Goal: Task Accomplishment & Management: Complete application form

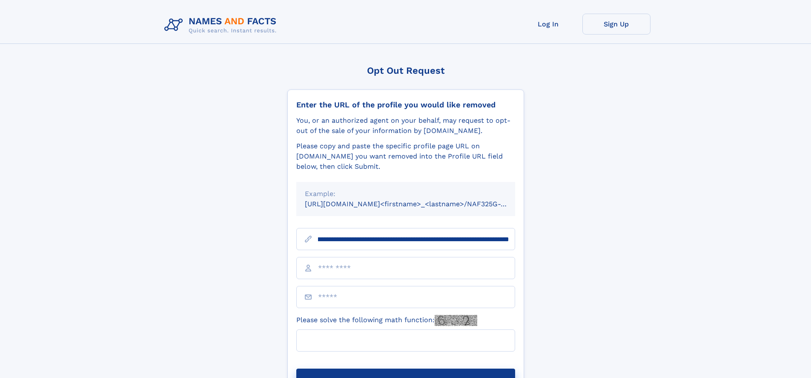
scroll to position [0, 94]
type input "**********"
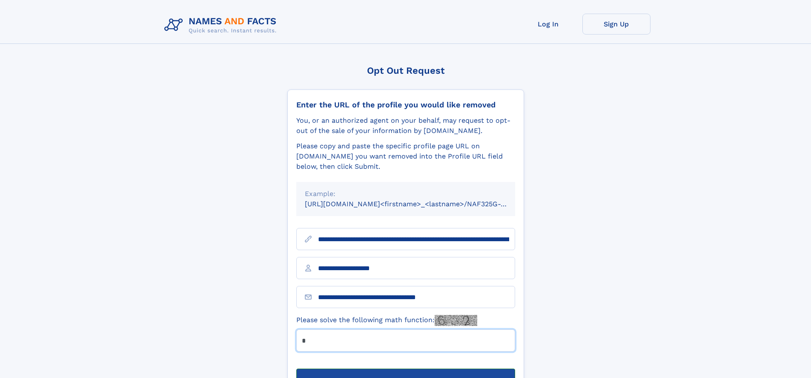
type input "*"
click at [405, 368] on button "Submit Opt Out Request" at bounding box center [405, 381] width 219 height 27
